Goal: Navigation & Orientation: Find specific page/section

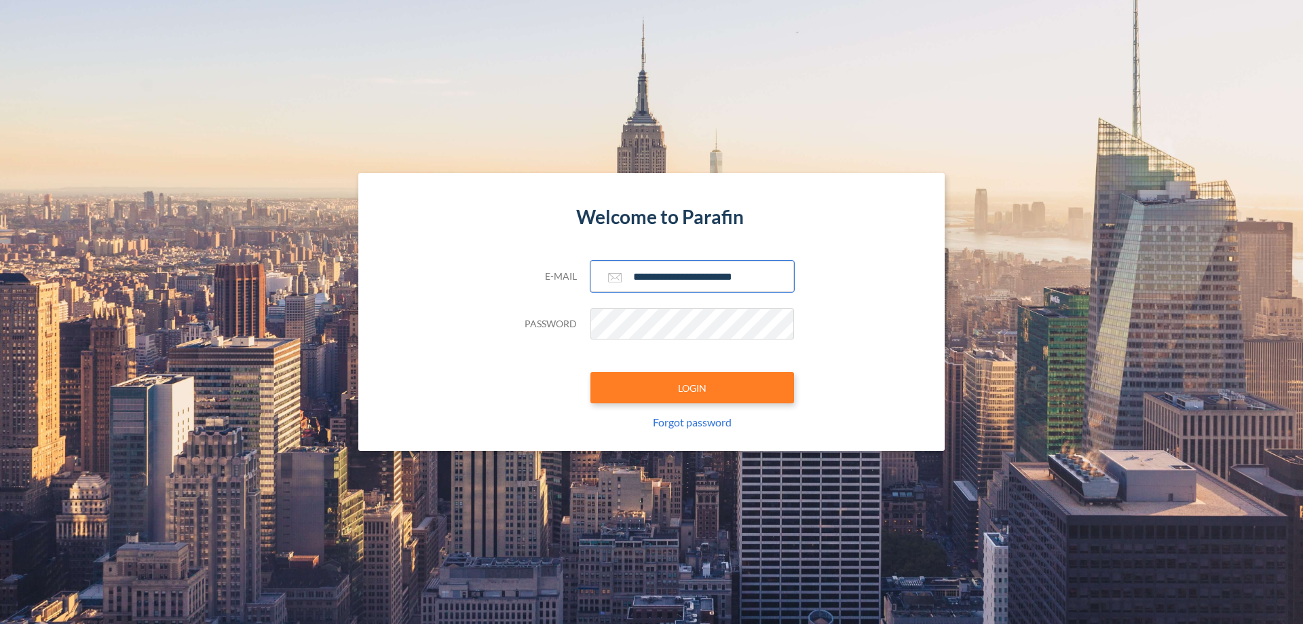
type input "**********"
click at [692, 387] on button "LOGIN" at bounding box center [692, 387] width 204 height 31
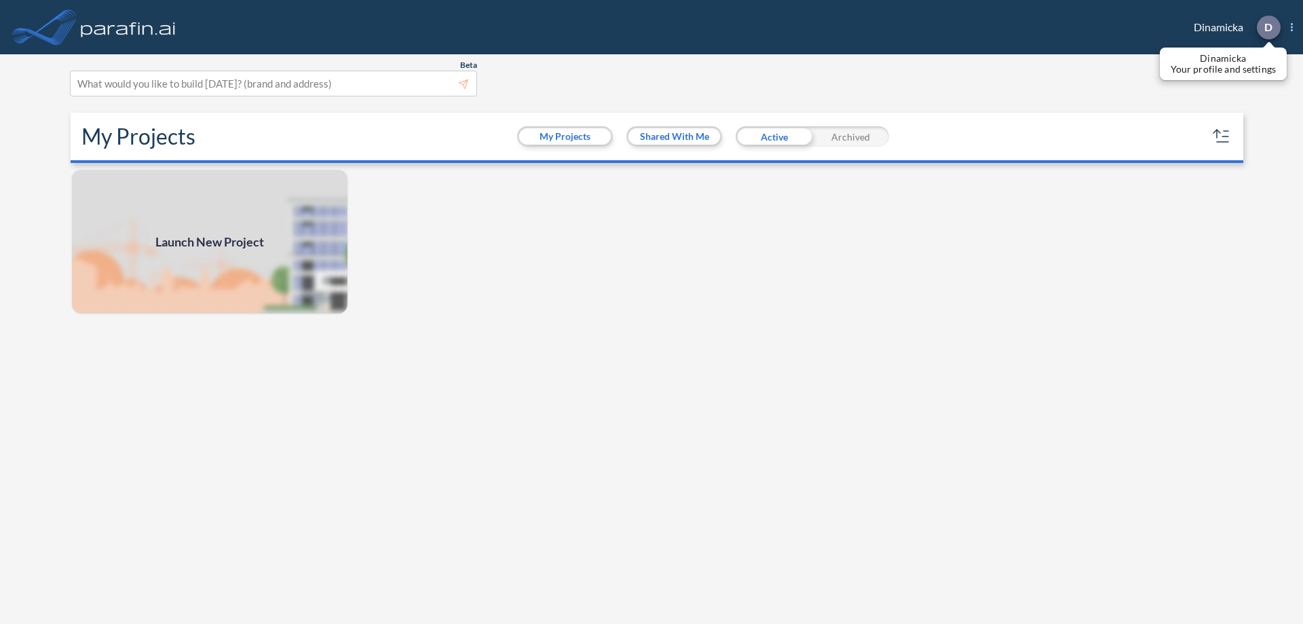
click at [1268, 27] on p "D" at bounding box center [1268, 27] width 8 height 12
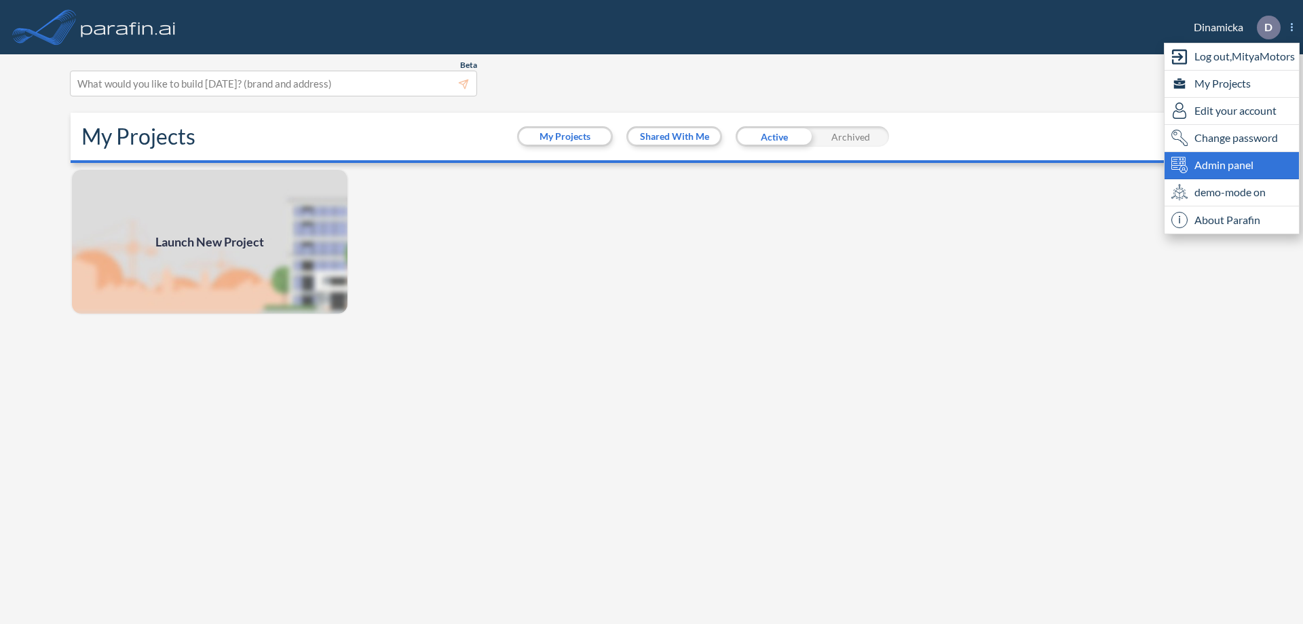
click at [1232, 165] on span "Admin panel" at bounding box center [1223, 165] width 59 height 16
